Goal: Transaction & Acquisition: Purchase product/service

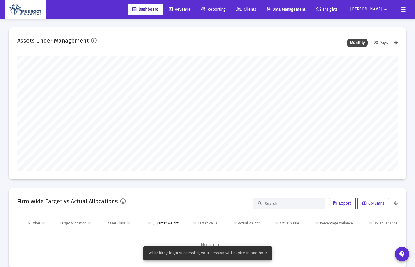
scroll to position [115, 381]
type input "[DATE]"
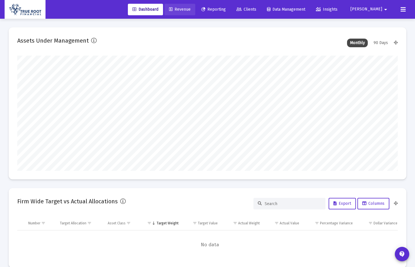
click at [195, 4] on link "Revenue" at bounding box center [179, 10] width 31 height 12
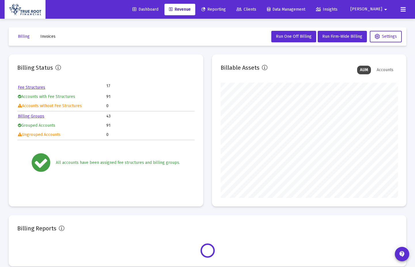
scroll to position [115, 177]
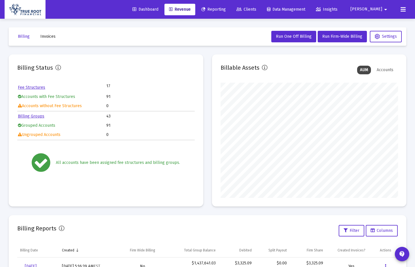
click at [222, 16] on div "Dashboard Revenue Reporting Clients Data Management Insights [PERSON_NAME] arro…" at bounding box center [208, 9] width 406 height 19
click at [226, 9] on span "Reporting" at bounding box center [213, 9] width 24 height 5
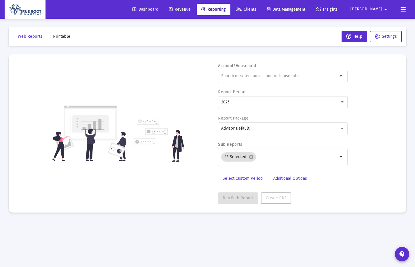
click at [258, 16] on div "Dashboard Revenue Reporting Clients Data Management Insights [PERSON_NAME] arro…" at bounding box center [208, 9] width 406 height 19
click at [256, 11] on span "Clients" at bounding box center [247, 9] width 20 height 5
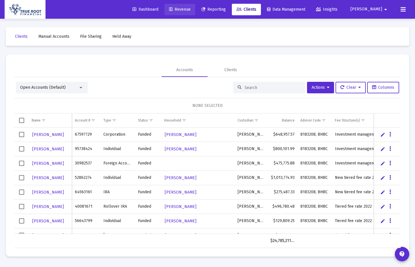
click at [191, 7] on span "Revenue" at bounding box center [180, 9] width 22 height 5
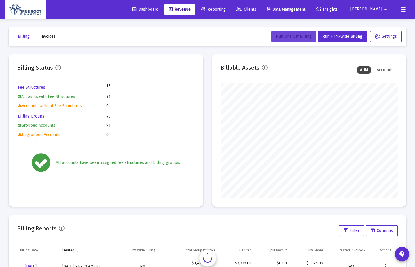
click at [299, 37] on span "Run One Off Billing" at bounding box center [294, 36] width 36 height 5
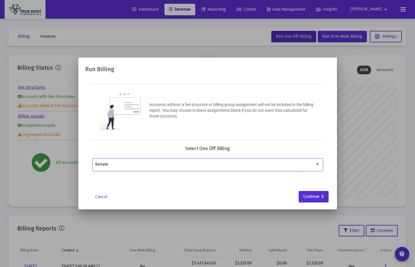
click at [292, 160] on div "Rebate" at bounding box center [207, 164] width 225 height 14
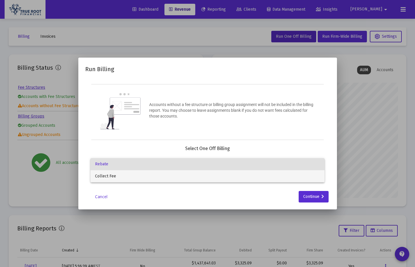
click at [278, 179] on span "Collect Fee" at bounding box center [207, 176] width 225 height 12
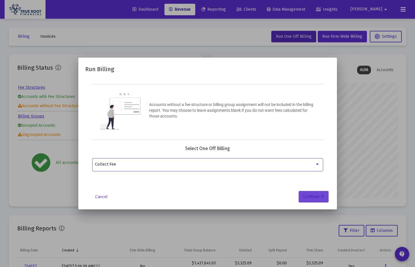
click at [325, 194] on button "Continue" at bounding box center [314, 197] width 30 height 12
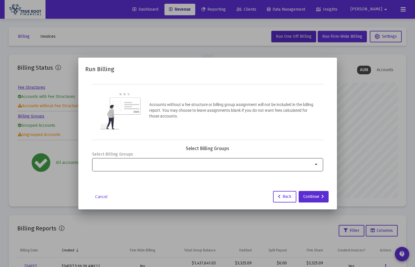
click at [307, 171] on div at bounding box center [204, 164] width 218 height 14
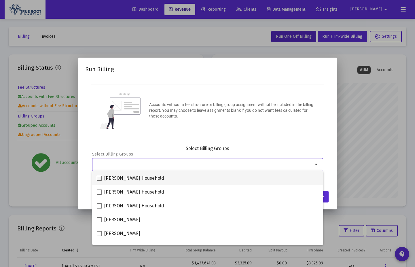
click at [97, 177] on span at bounding box center [99, 178] width 5 height 5
click at [99, 181] on input "[PERSON_NAME] Household" at bounding box center [99, 181] width 0 height 0
checkbox input "true"
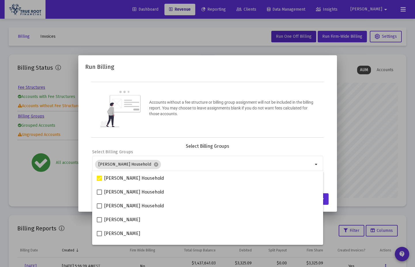
click at [81, 184] on mat-dialog-container "Run Billing Accounts without a fee structure or billing group assignment will n…" at bounding box center [207, 133] width 259 height 156
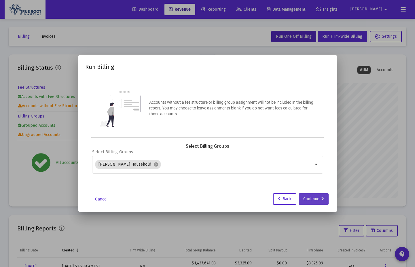
click at [309, 194] on div "Continue" at bounding box center [313, 199] width 21 height 12
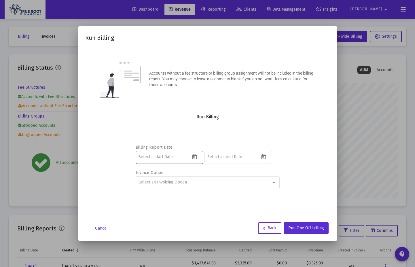
click at [190, 156] on div at bounding box center [170, 157] width 68 height 14
click at [196, 157] on icon "Open calendar" at bounding box center [195, 157] width 6 height 6
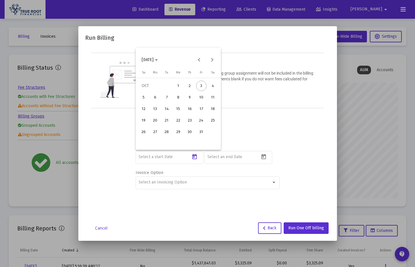
click at [166, 69] on mat-calendar "[DATE] Su [DATE] Mo [DATE] Tu [DATE] We [DATE] Th [DATE] Fr [DATE] [DATE] 2 3 4…" at bounding box center [178, 99] width 85 height 102
click at [158, 57] on span "[DATE]" at bounding box center [150, 59] width 16 height 5
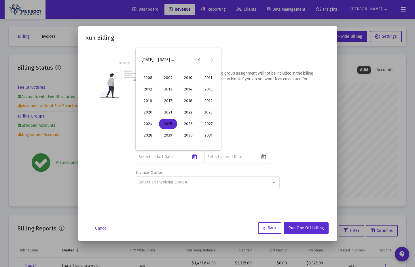
click at [171, 126] on div "2025" at bounding box center [168, 124] width 18 height 10
click at [149, 115] on div "SEP" at bounding box center [148, 112] width 18 height 10
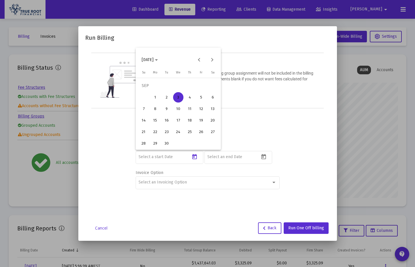
click at [158, 96] on div "1" at bounding box center [155, 97] width 10 height 10
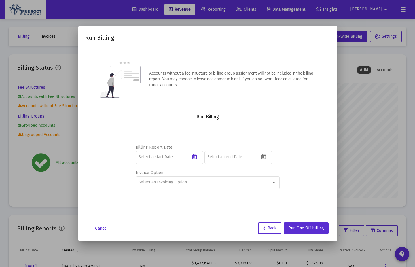
type input "[DATE]"
click at [264, 158] on icon "Open calendar" at bounding box center [263, 156] width 5 height 5
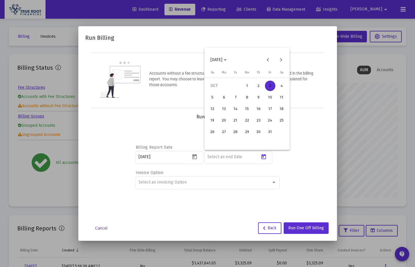
click at [227, 58] on span "[DATE]" at bounding box center [219, 59] width 16 height 5
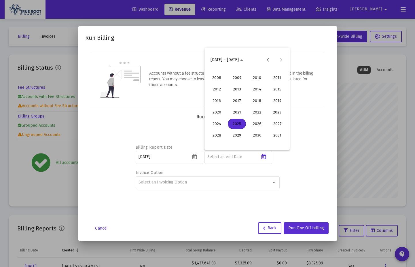
click at [236, 125] on div "2025" at bounding box center [237, 124] width 18 height 10
click at [217, 113] on div "SEP" at bounding box center [217, 112] width 18 height 10
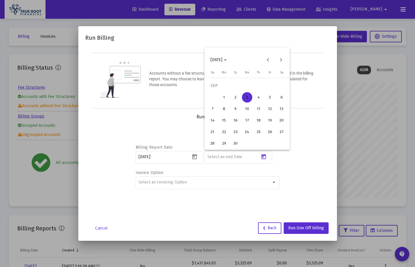
click at [237, 143] on div "30" at bounding box center [235, 143] width 10 height 10
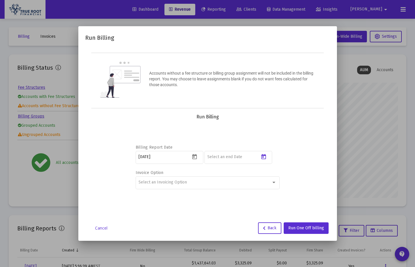
type input "[DATE]"
drag, startPoint x: 306, startPoint y: 169, endPoint x: 305, endPoint y: 166, distance: 3.0
click at [306, 169] on div "Billing Report Date [DATE] [DATE] Invoice Option Select an Invoicing Option" at bounding box center [207, 166] width 231 height 92
click at [259, 182] on div "Select an Invoicing Option" at bounding box center [205, 182] width 133 height 5
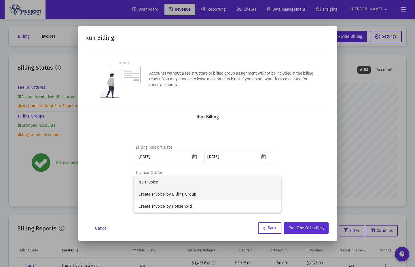
click at [251, 194] on span "Create Invoice by Billing Group" at bounding box center [208, 194] width 138 height 12
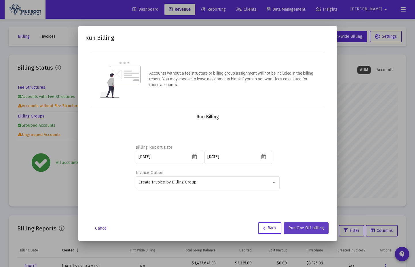
click at [305, 194] on span "Run One Off billing" at bounding box center [306, 228] width 36 height 5
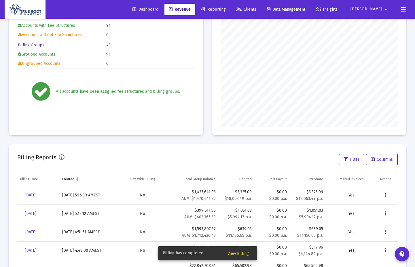
scroll to position [0, 0]
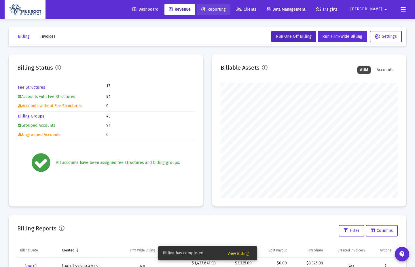
click at [226, 4] on link "Reporting" at bounding box center [214, 10] width 34 height 12
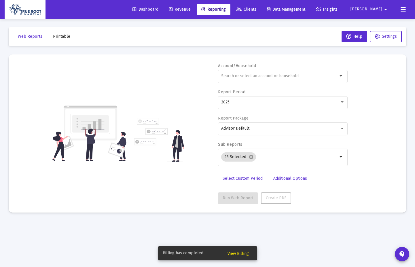
click at [191, 7] on span "Revenue" at bounding box center [180, 9] width 22 height 5
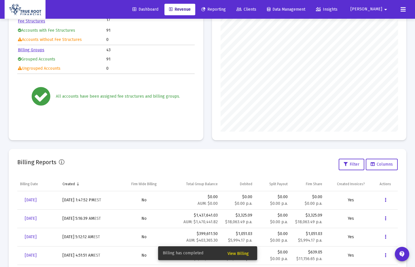
scroll to position [84, 0]
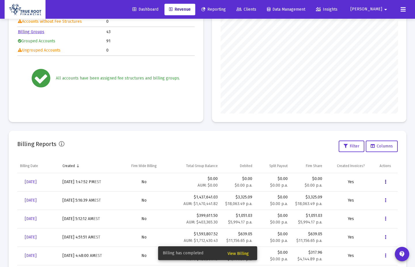
click at [384, 181] on button "Data grid" at bounding box center [386, 182] width 12 height 12
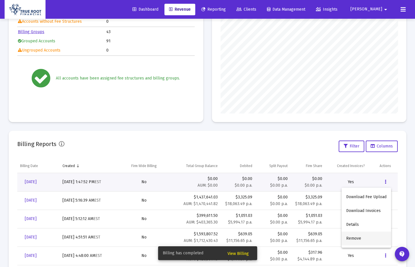
click at [372, 194] on button "Remove" at bounding box center [367, 239] width 50 height 14
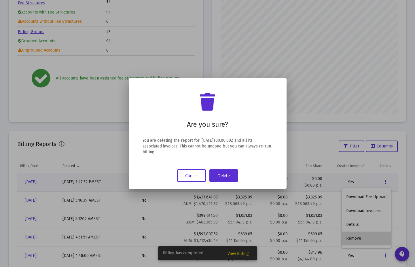
scroll to position [0, 0]
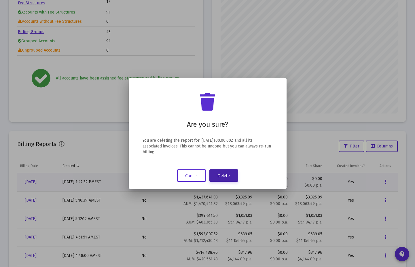
click at [231, 173] on button "Delete" at bounding box center [223, 175] width 29 height 12
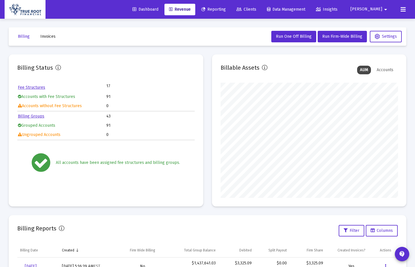
click at [10, 143] on mat-card "Billing Status Fee Structures 17 Accounts with Fee Structures 91 Accounts witho…" at bounding box center [106, 130] width 195 height 152
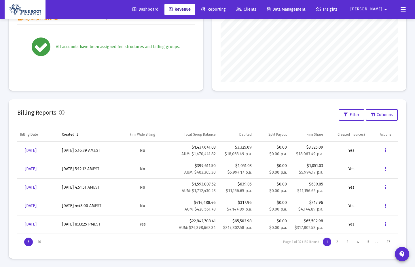
scroll to position [116, 0]
